Goal: Navigation & Orientation: Find specific page/section

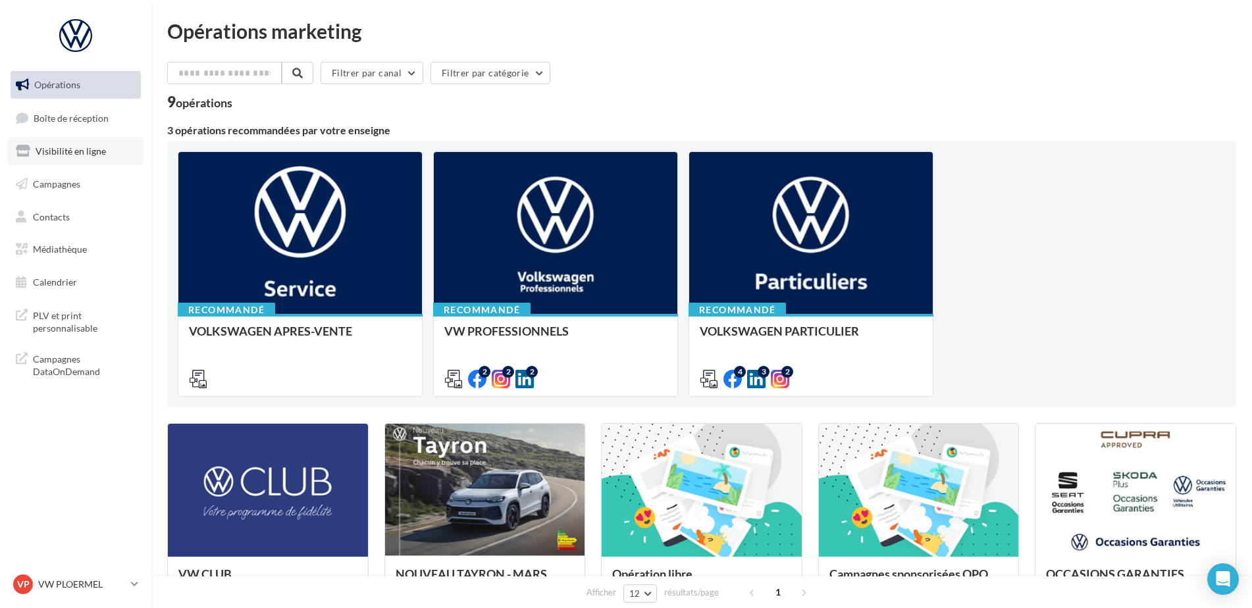
click at [93, 160] on link "Visibilité en ligne" at bounding box center [76, 152] width 136 height 28
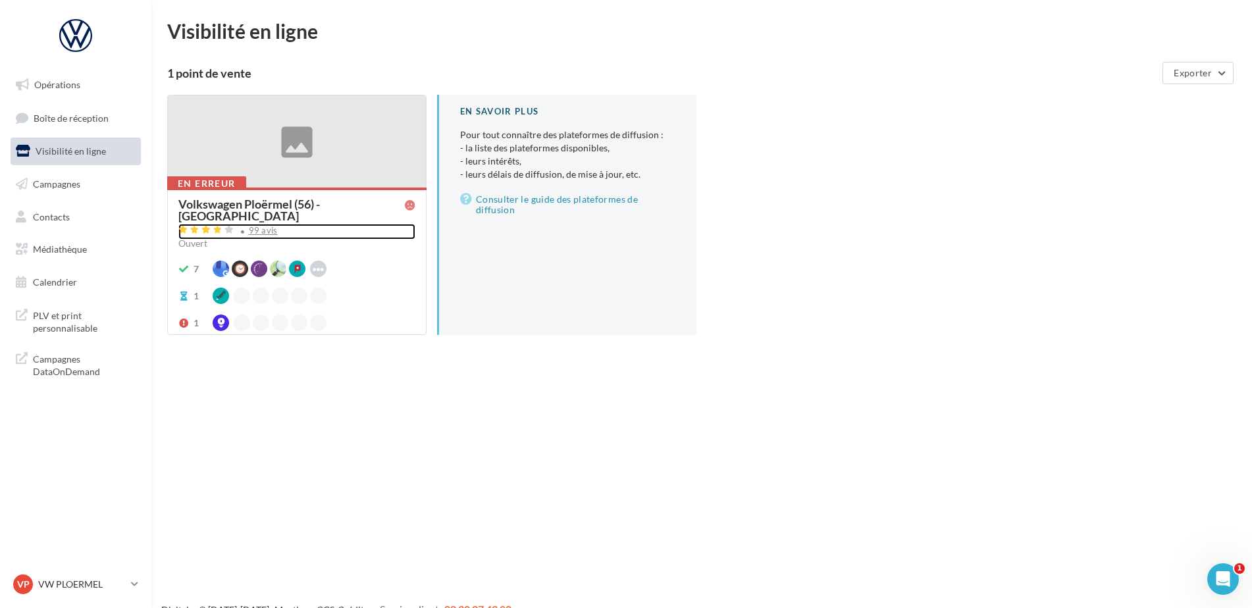
click at [270, 226] on div "99 avis" at bounding box center [263, 230] width 29 height 9
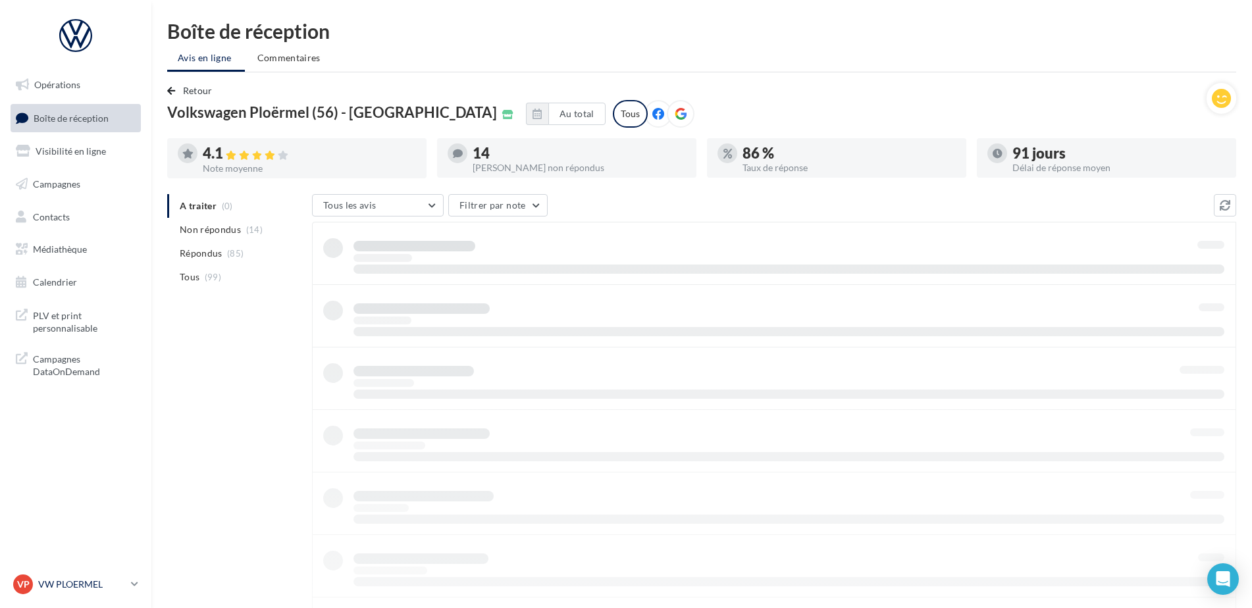
click at [99, 591] on div "VP VW PLOERMEL vw-pita-56803" at bounding box center [69, 585] width 113 height 20
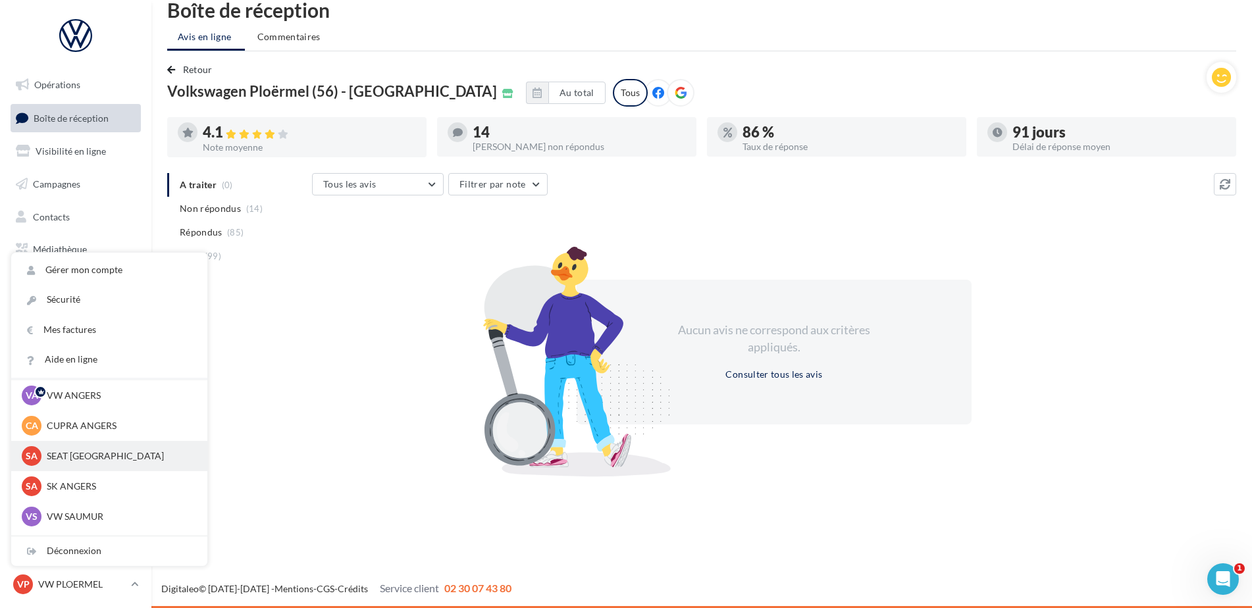
scroll to position [121, 0]
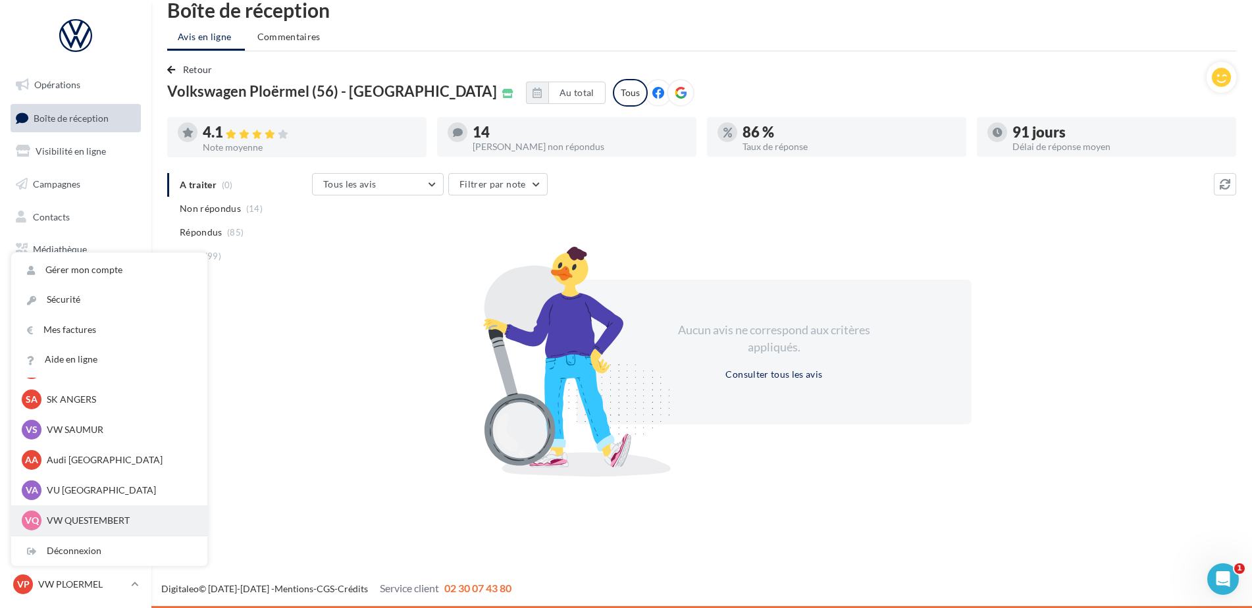
click at [75, 515] on p "VW QUESTEMBERT" at bounding box center [119, 520] width 145 height 13
